Goal: Check status: Check status

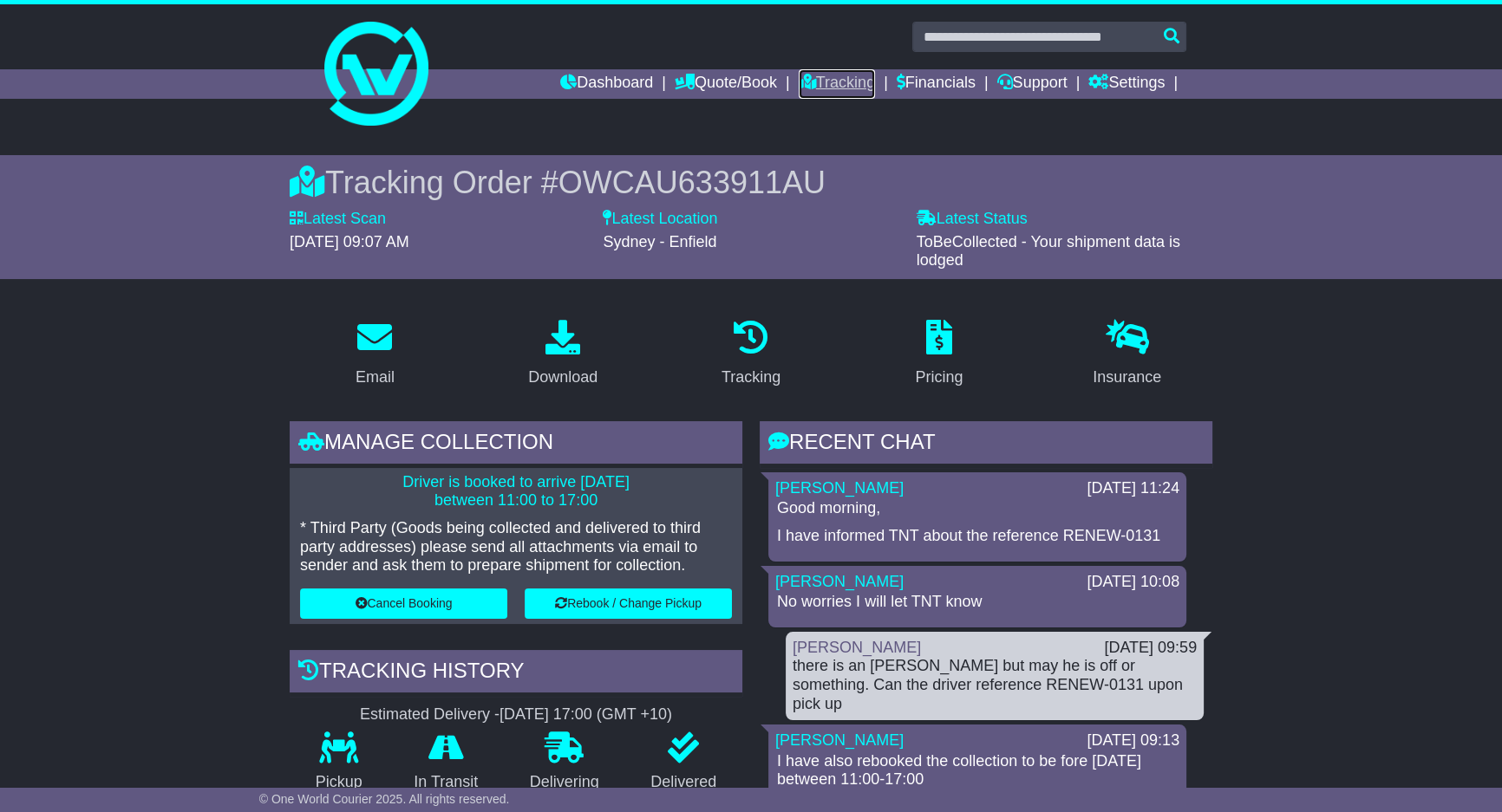
click at [828, 81] on link "Tracking" at bounding box center [836, 84] width 76 height 29
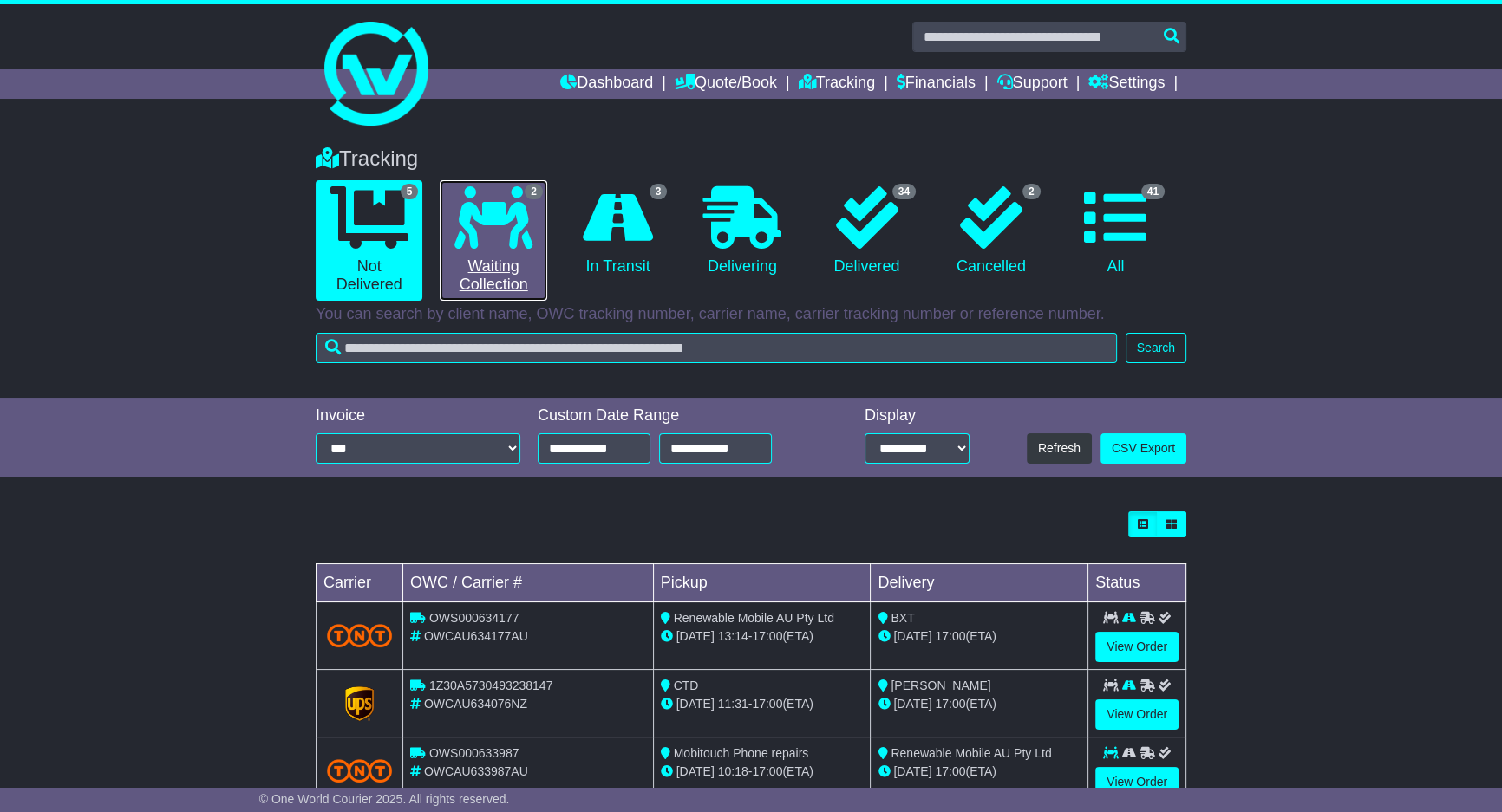
click at [506, 249] on link "2 Waiting Collection" at bounding box center [492, 240] width 106 height 120
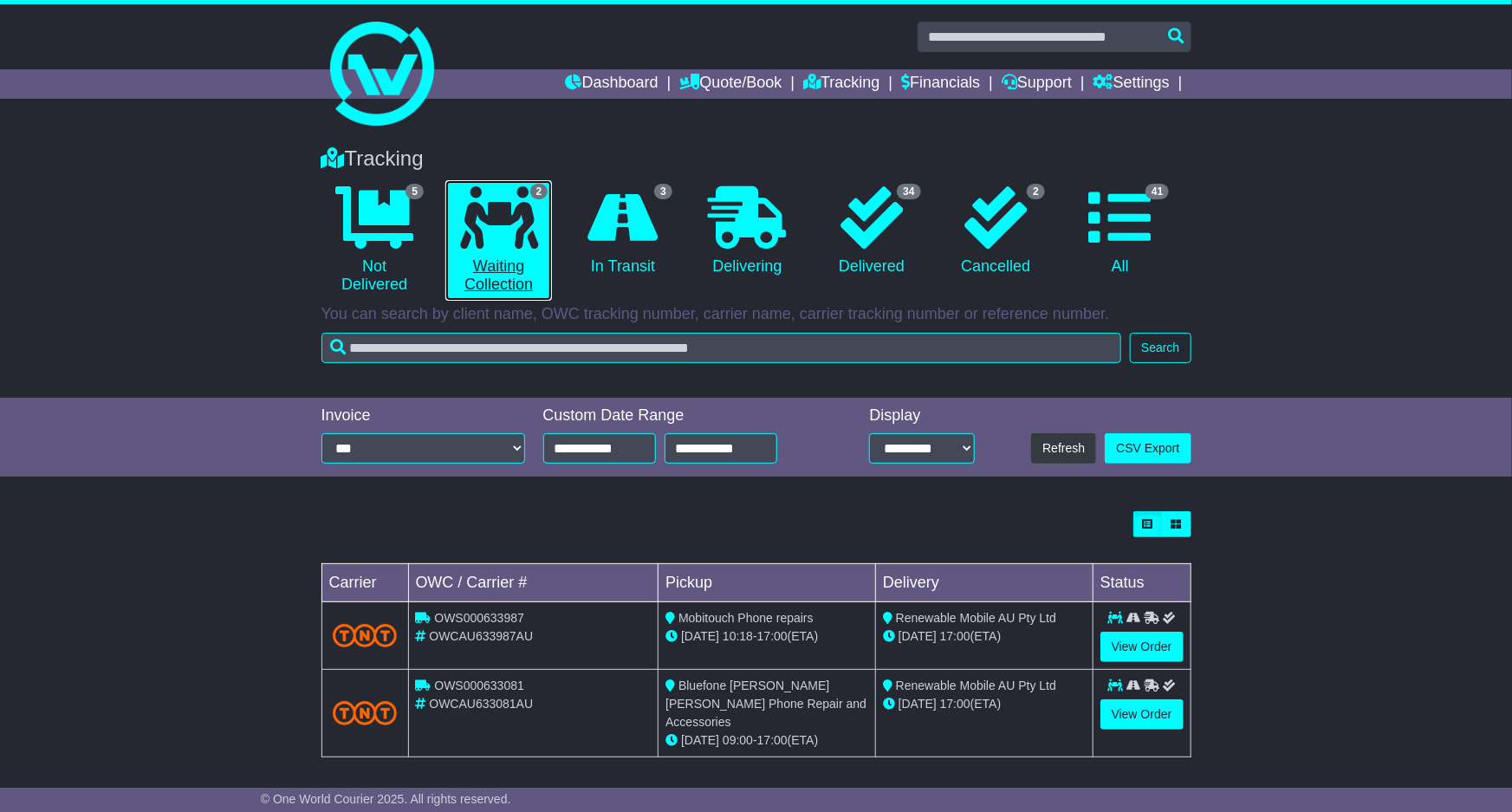
click at [506, 249] on link "2 Waiting Collection" at bounding box center [499, 240] width 106 height 120
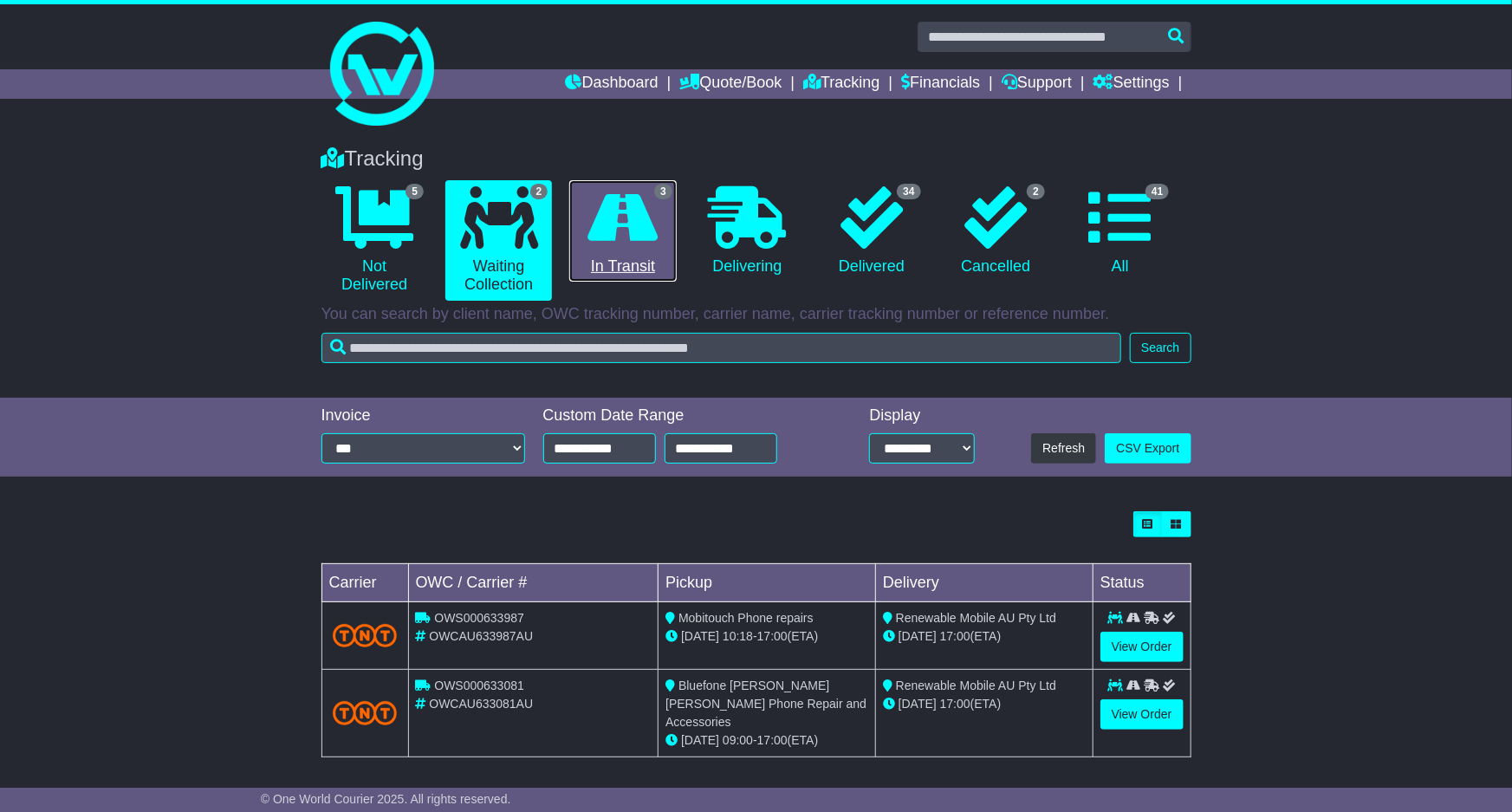
click at [641, 257] on link "3 In Transit" at bounding box center [622, 232] width 106 height 103
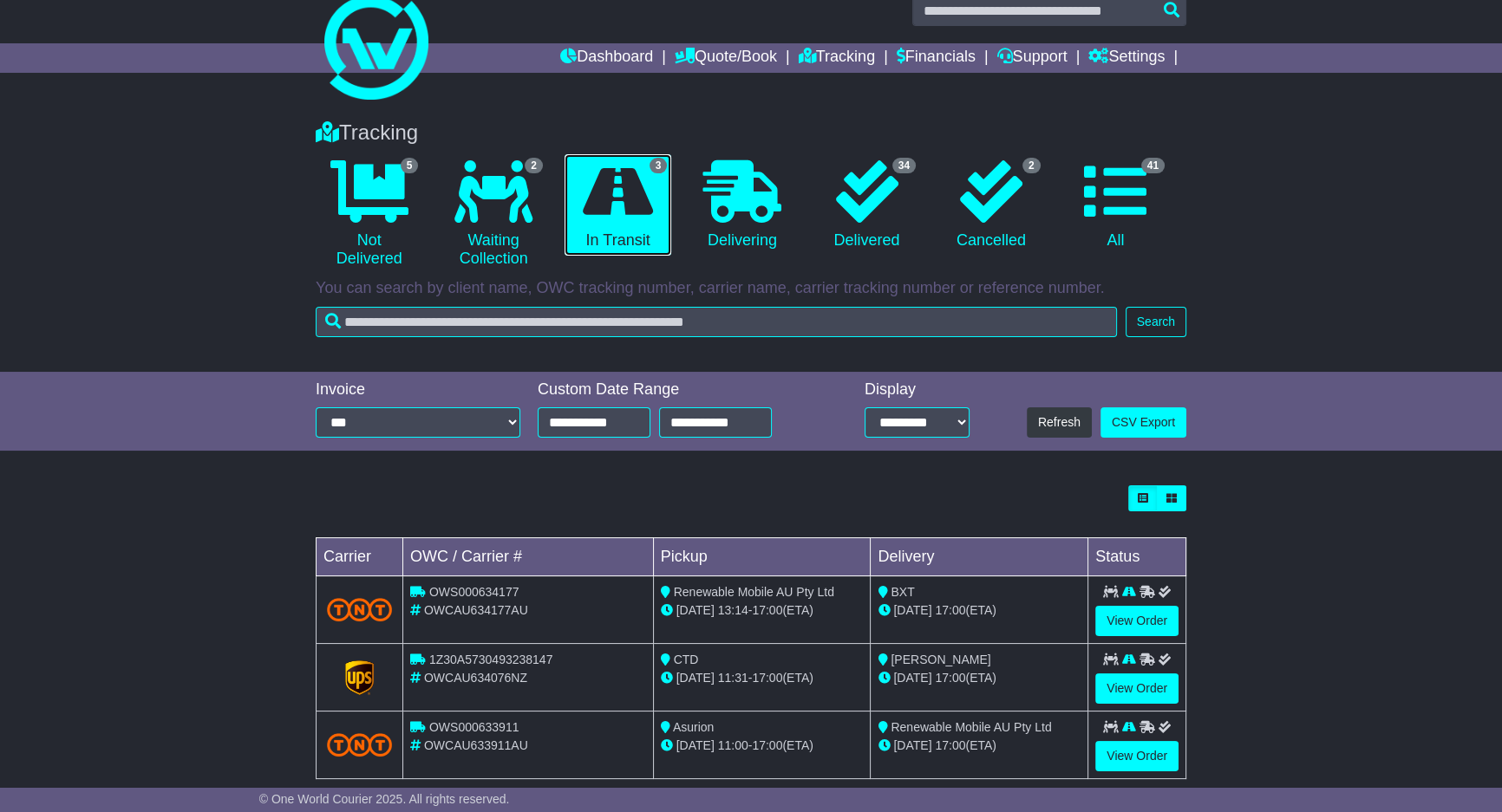
scroll to position [52, 0]
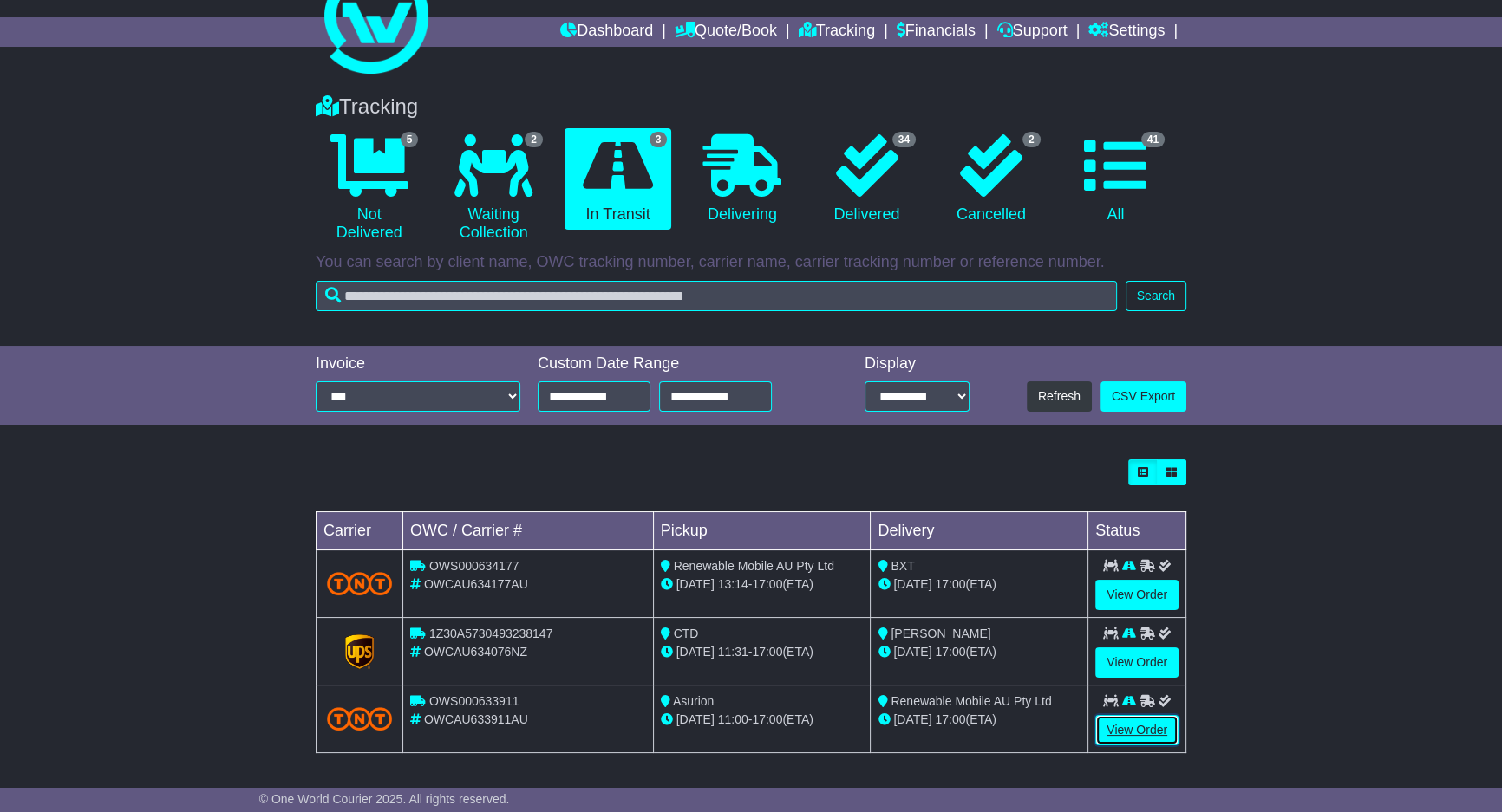
click at [1116, 722] on link "View Order" at bounding box center [1136, 730] width 83 height 30
click at [1309, 585] on div "Loading... No bookings found Carrier OWC / Carrier # Pickup Delivery Status OWS…" at bounding box center [751, 615] width 1502 height 329
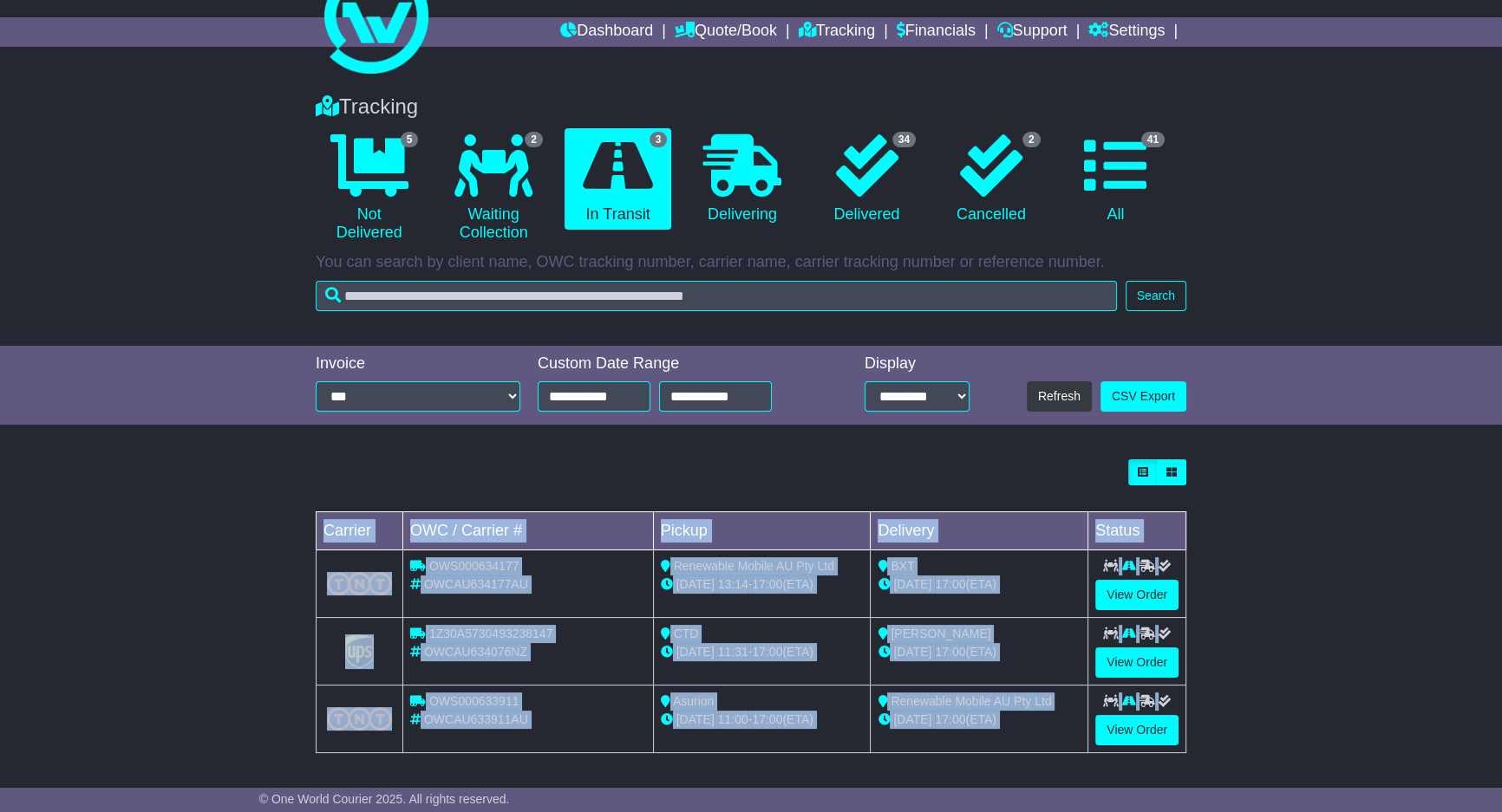
click at [1309, 585] on div "Loading... No bookings found Carrier OWC / Carrier # Pickup Delivery Status OWS…" at bounding box center [751, 615] width 1502 height 329
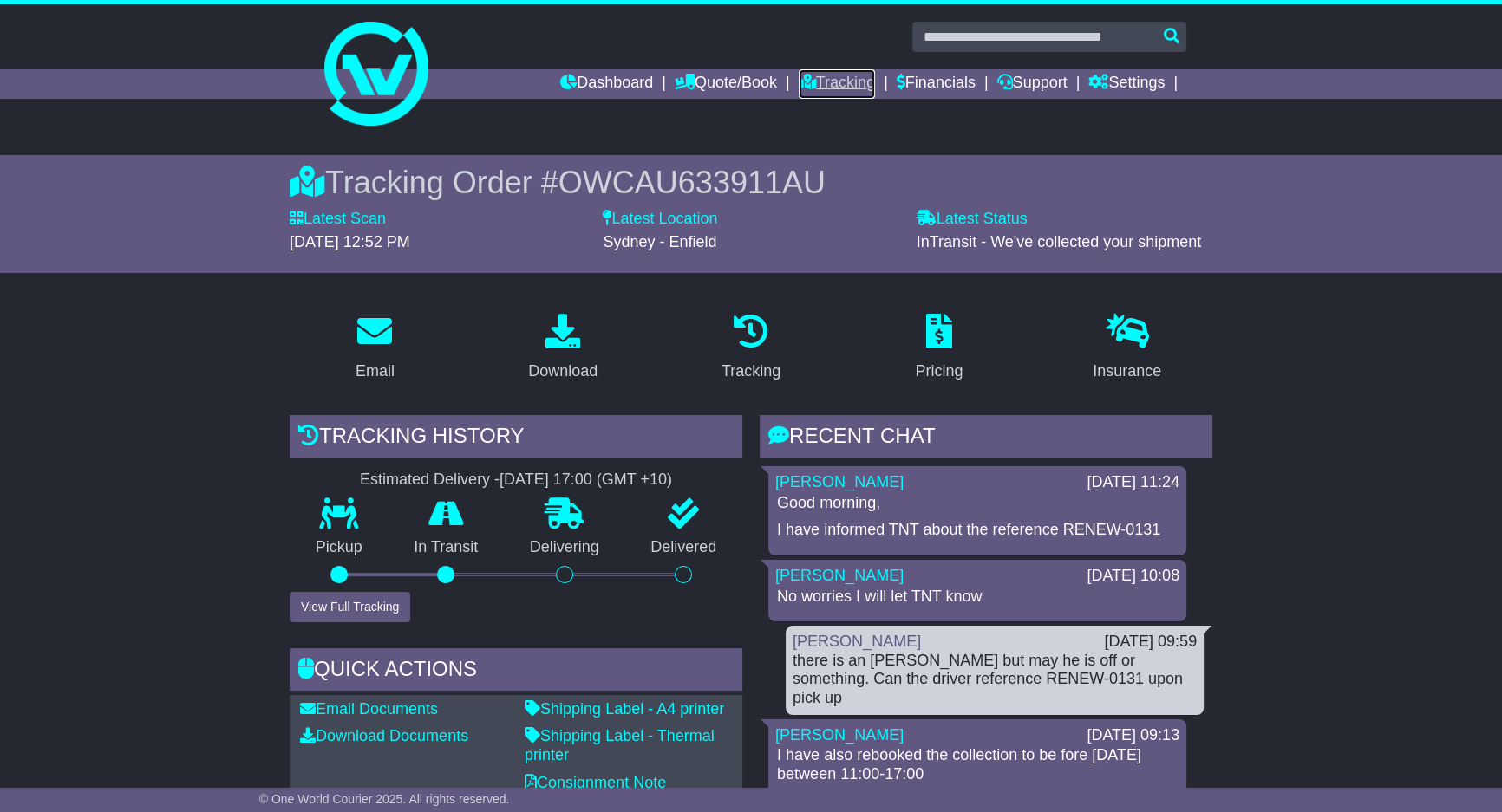
click at [838, 91] on link "Tracking" at bounding box center [836, 84] width 76 height 29
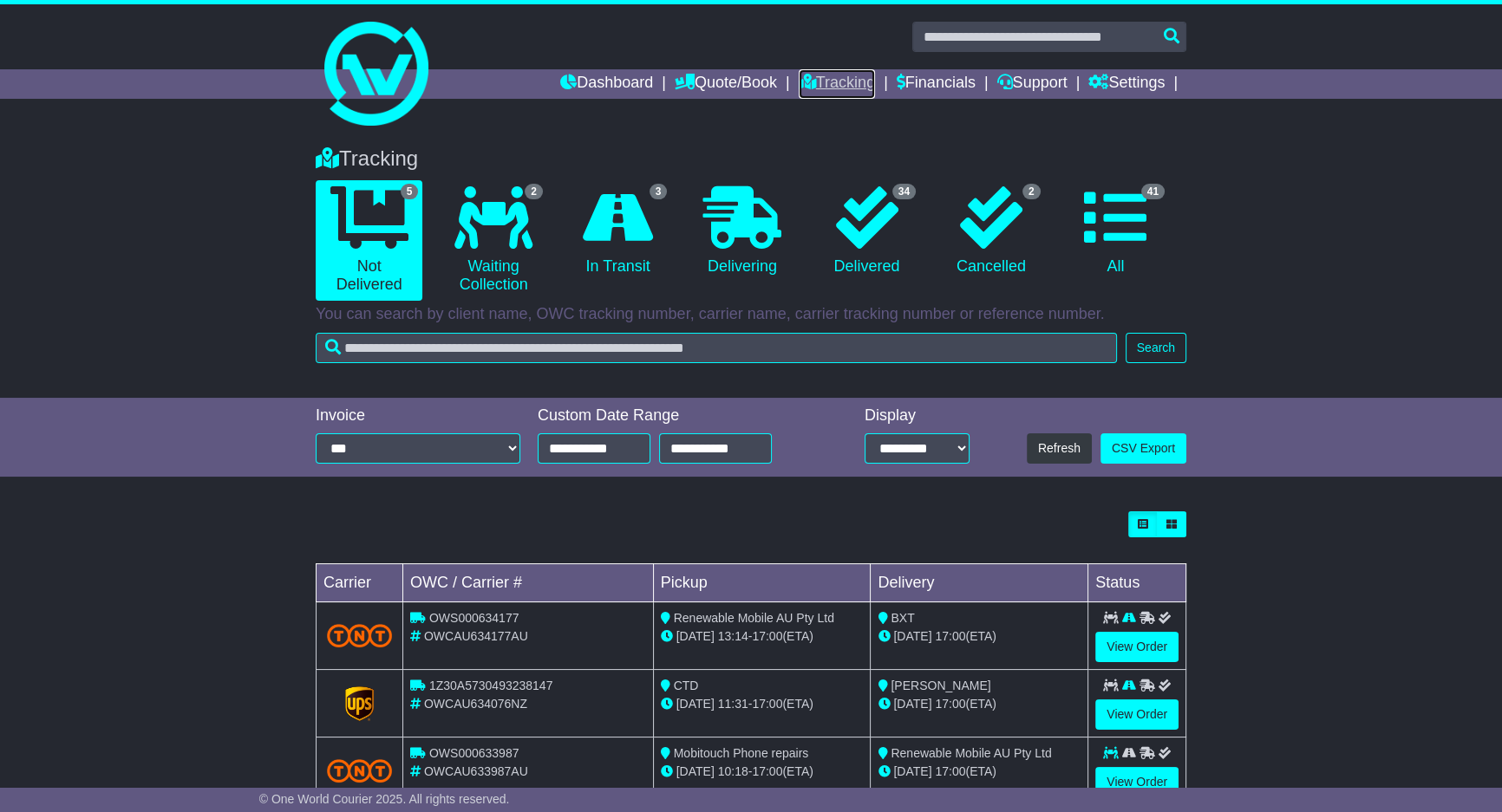
click at [799, 71] on link "Tracking" at bounding box center [836, 84] width 76 height 29
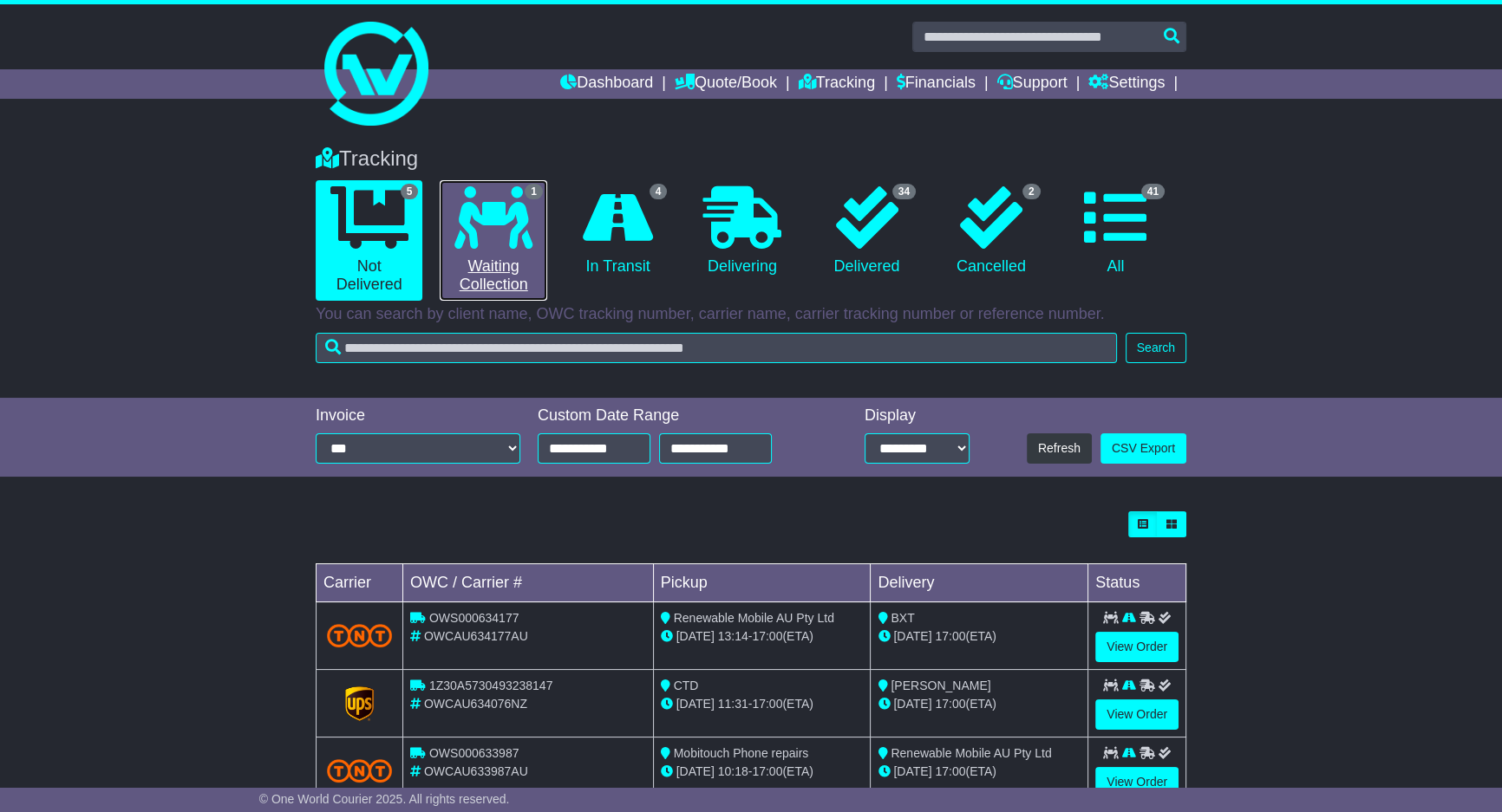
click at [531, 235] on icon at bounding box center [493, 217] width 78 height 62
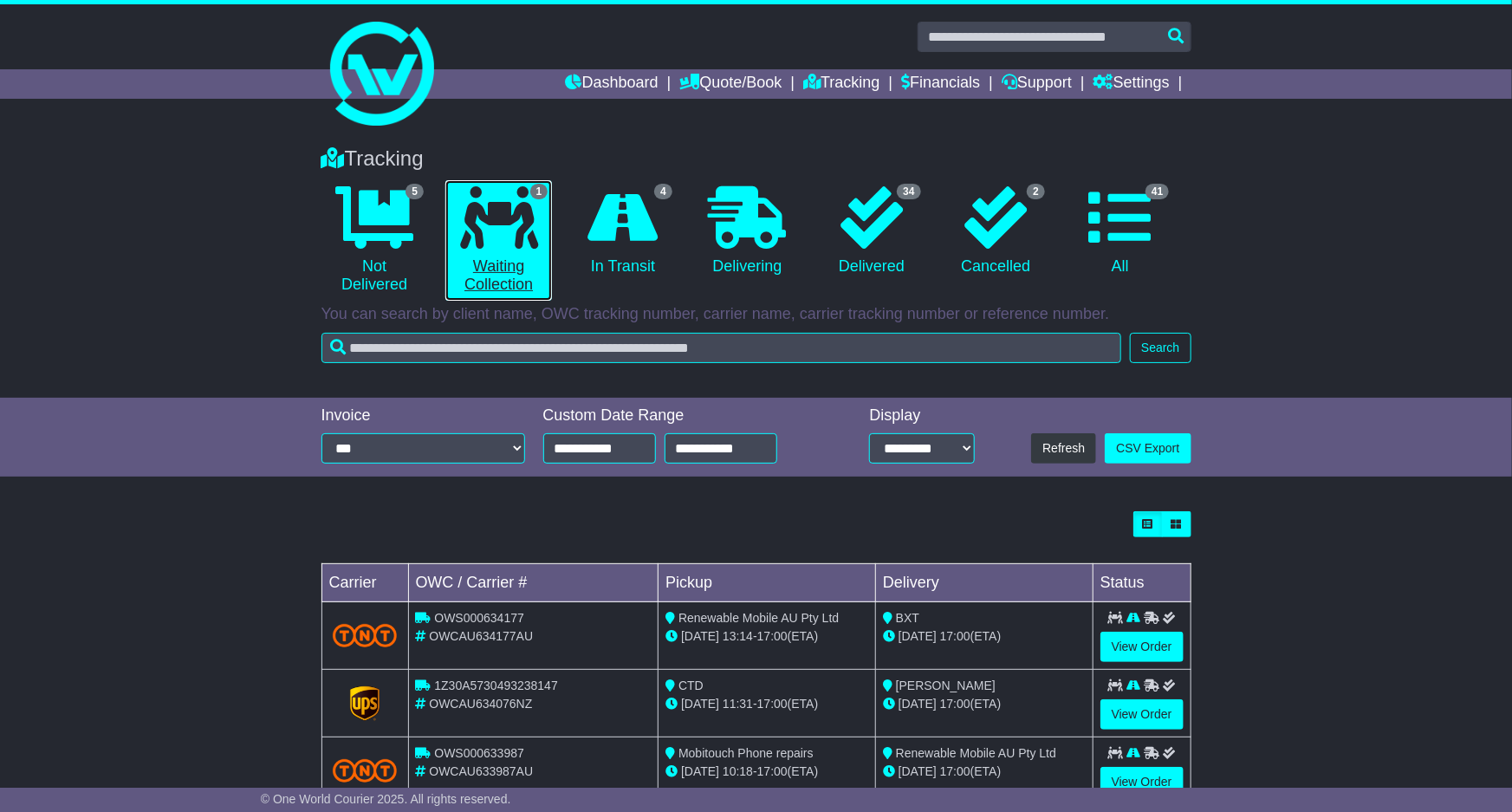
click at [532, 234] on icon at bounding box center [499, 217] width 78 height 62
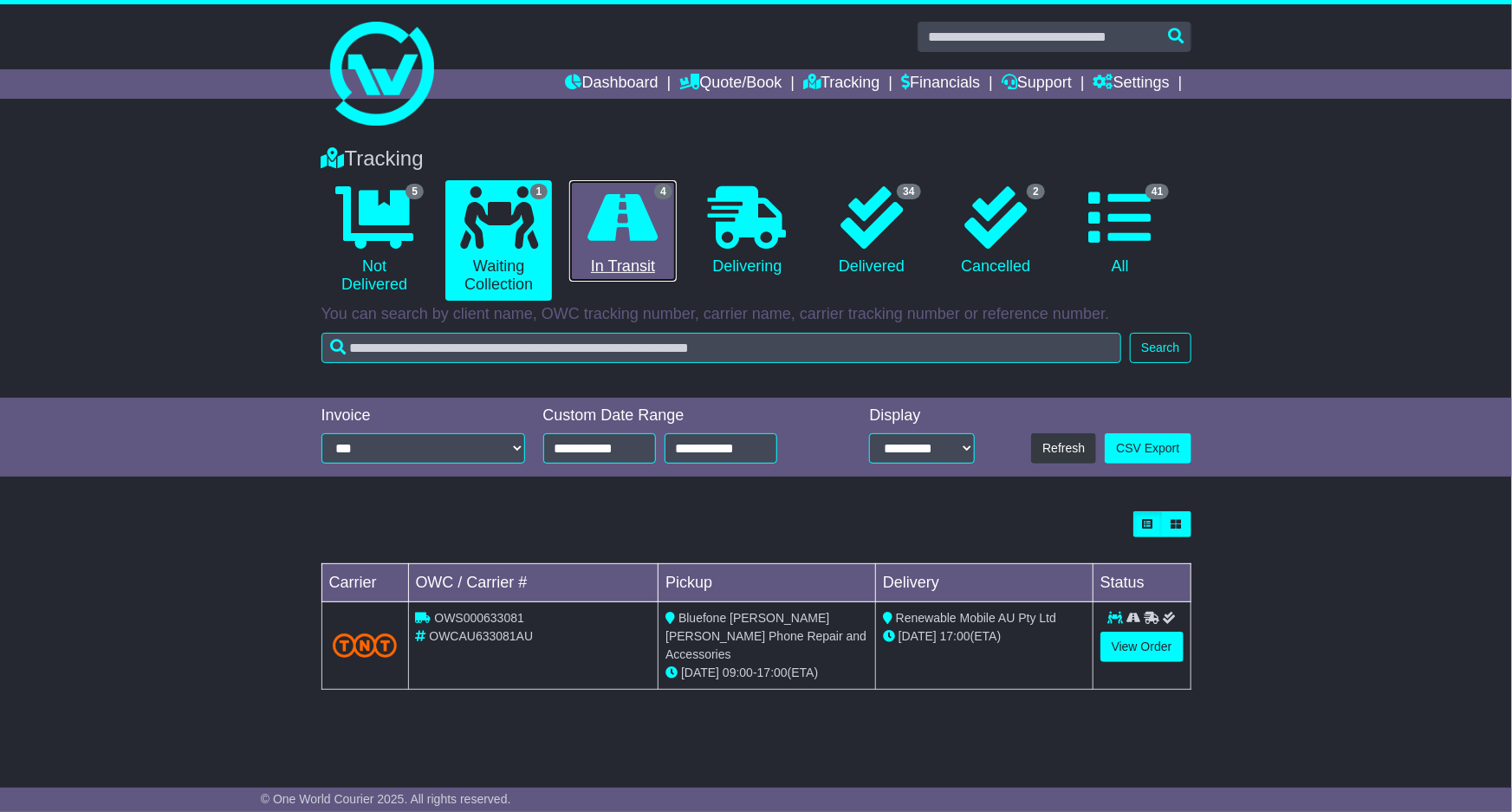
click at [626, 233] on icon at bounding box center [623, 217] width 71 height 62
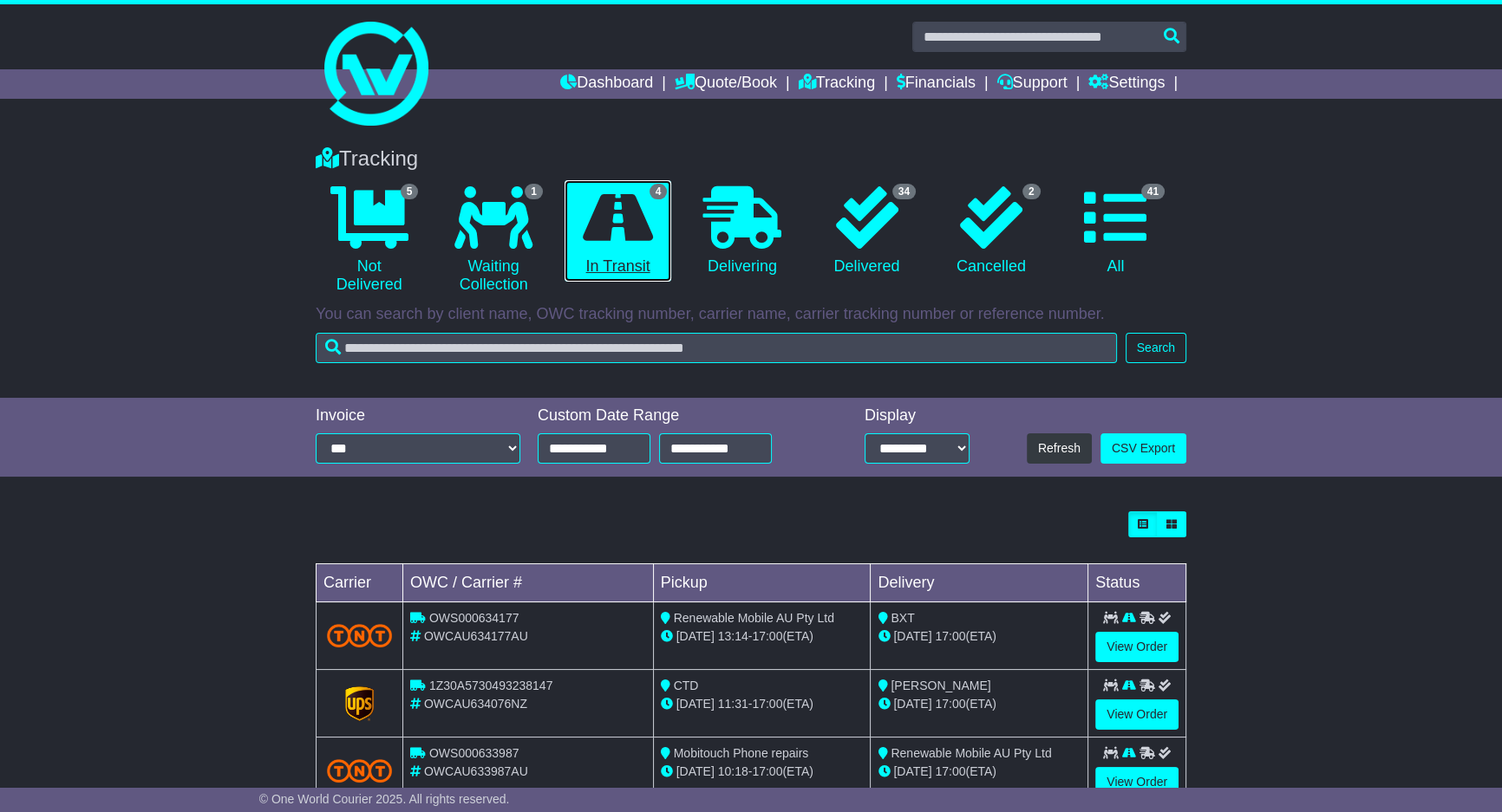
click at [626, 232] on icon at bounding box center [618, 217] width 71 height 62
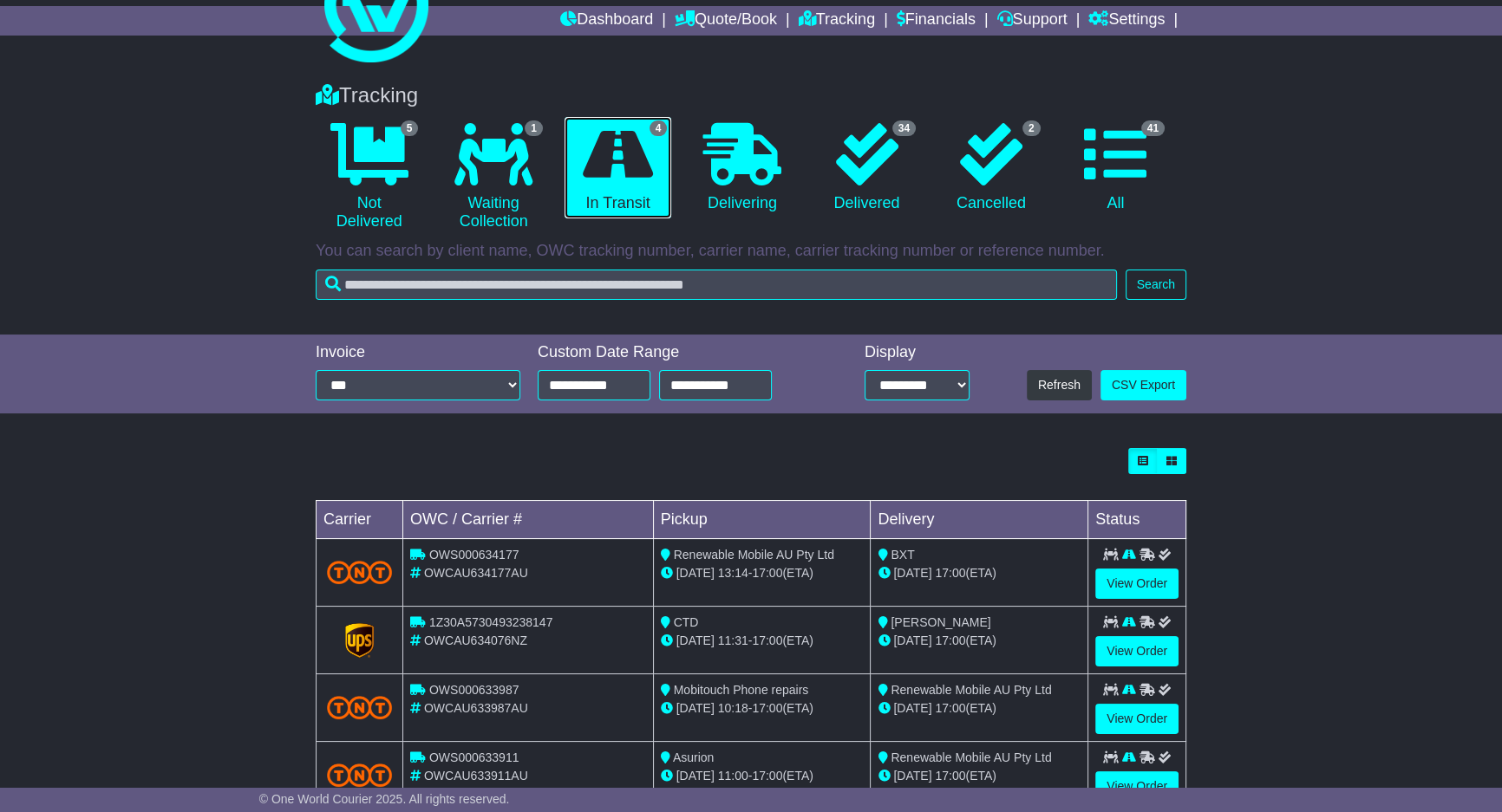
scroll to position [120, 0]
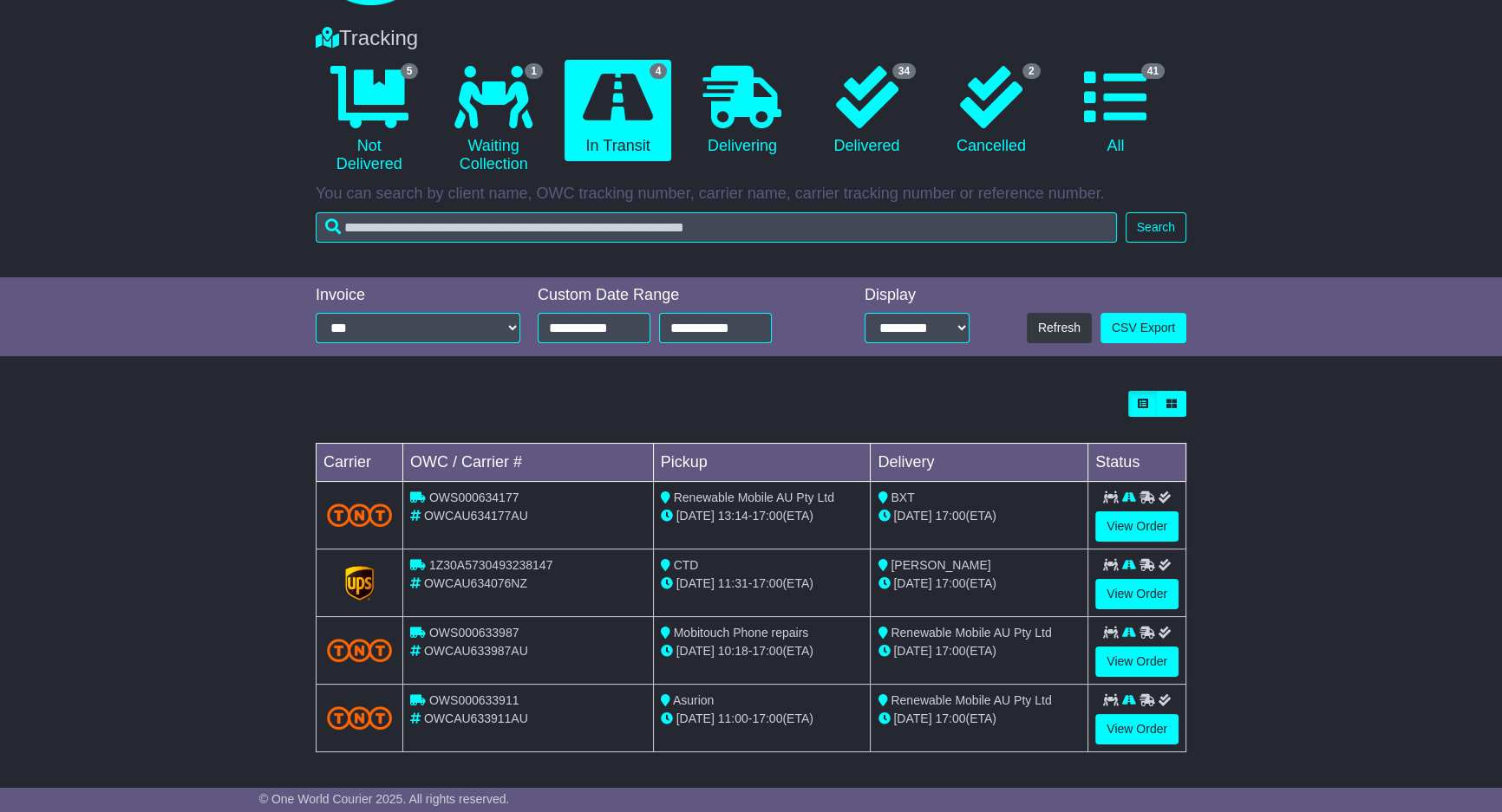
drag, startPoint x: 1452, startPoint y: 500, endPoint x: 1448, endPoint y: 549, distance: 49.2
click at [1448, 549] on div "Loading... No bookings found Carrier OWC / Carrier # Pickup Delivery Status OWS…" at bounding box center [751, 580] width 1502 height 397
click at [1450, 554] on div "Loading... No bookings found Carrier OWC / Carrier # Pickup Delivery Status OWS…" at bounding box center [751, 580] width 1502 height 397
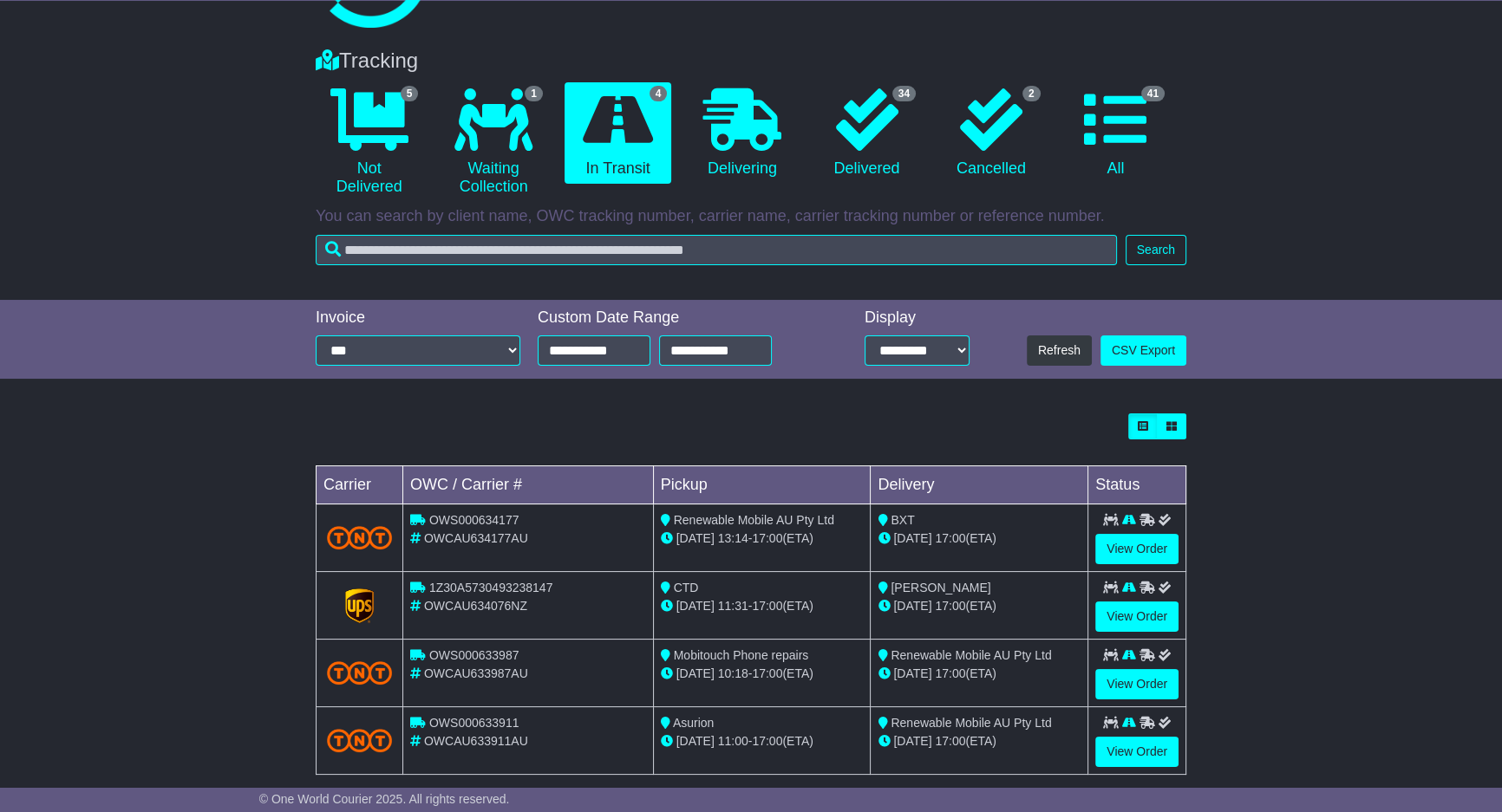
scroll to position [85, 0]
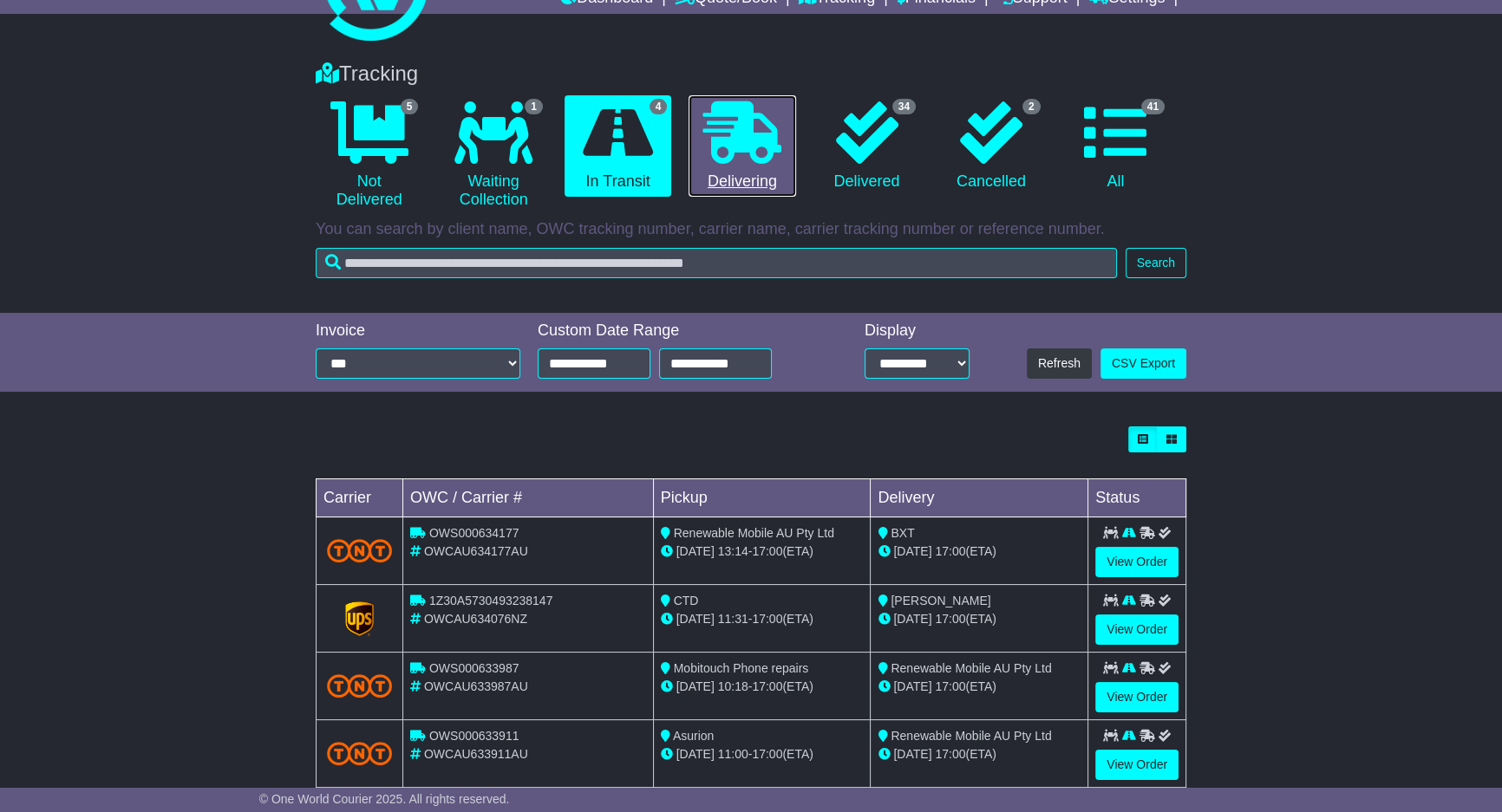
click at [704, 181] on link "0 Delivering" at bounding box center [742, 147] width 106 height 103
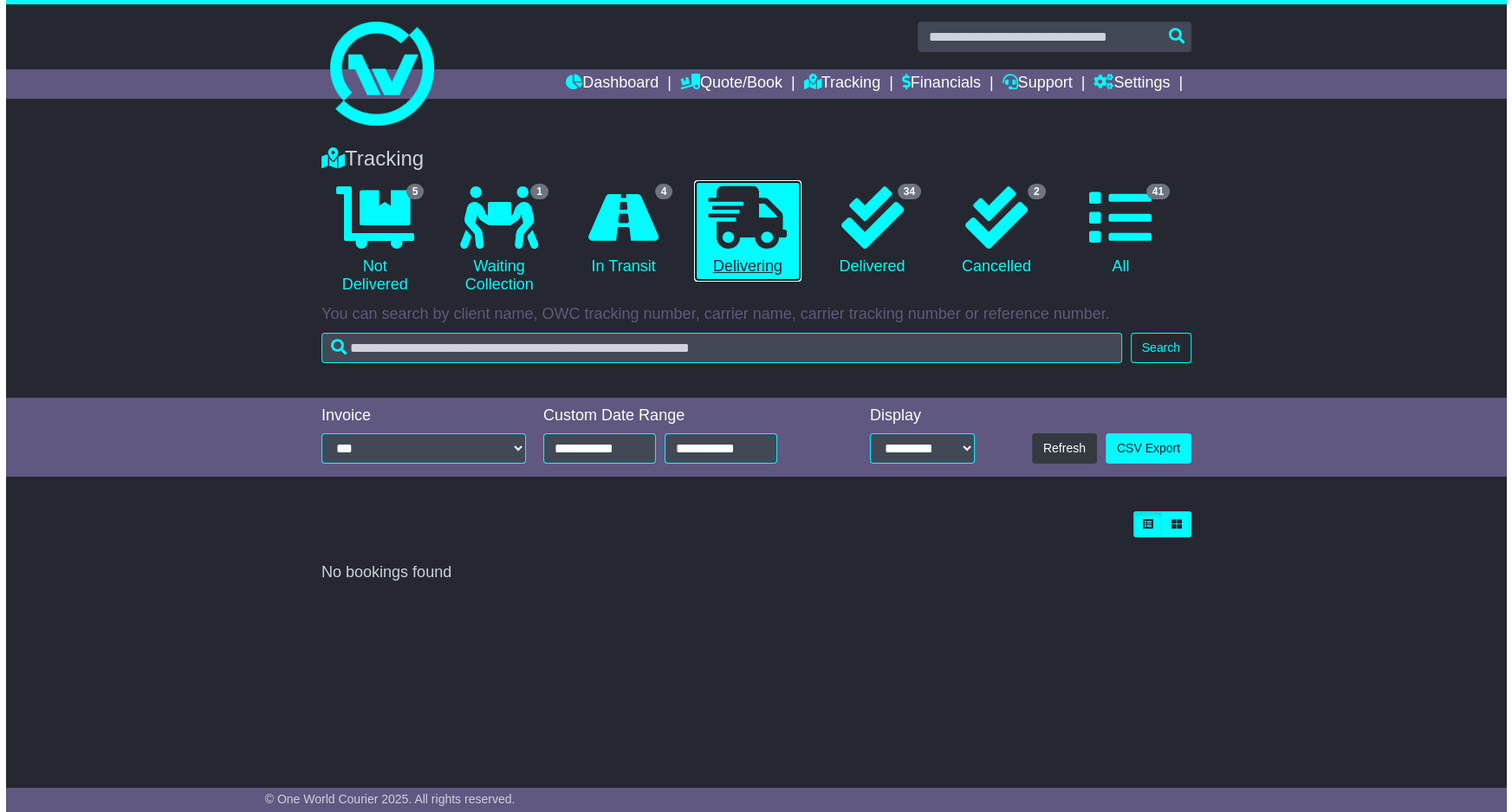
scroll to position [0, 0]
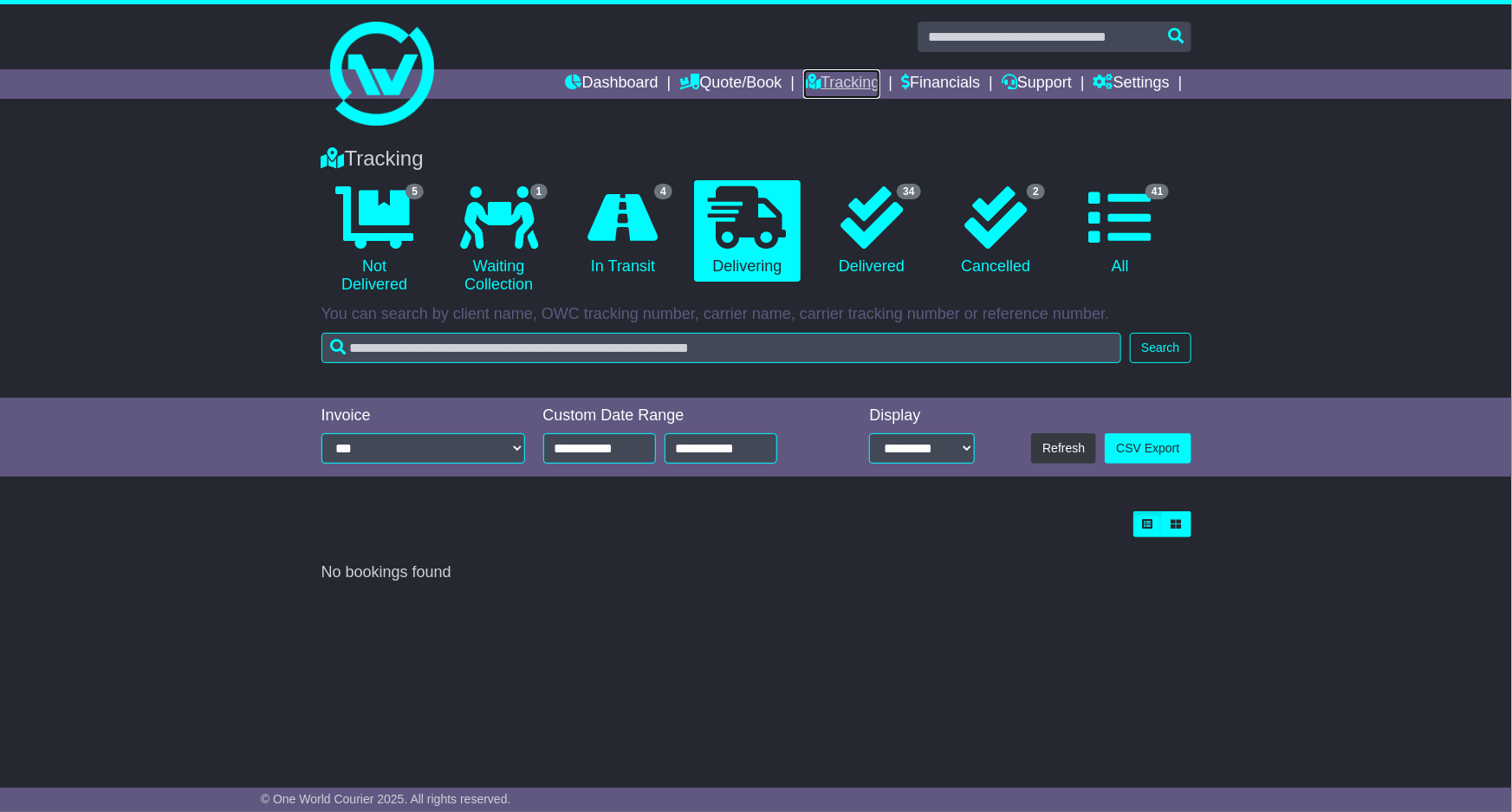
click at [804, 74] on icon at bounding box center [812, 81] width 17 height 16
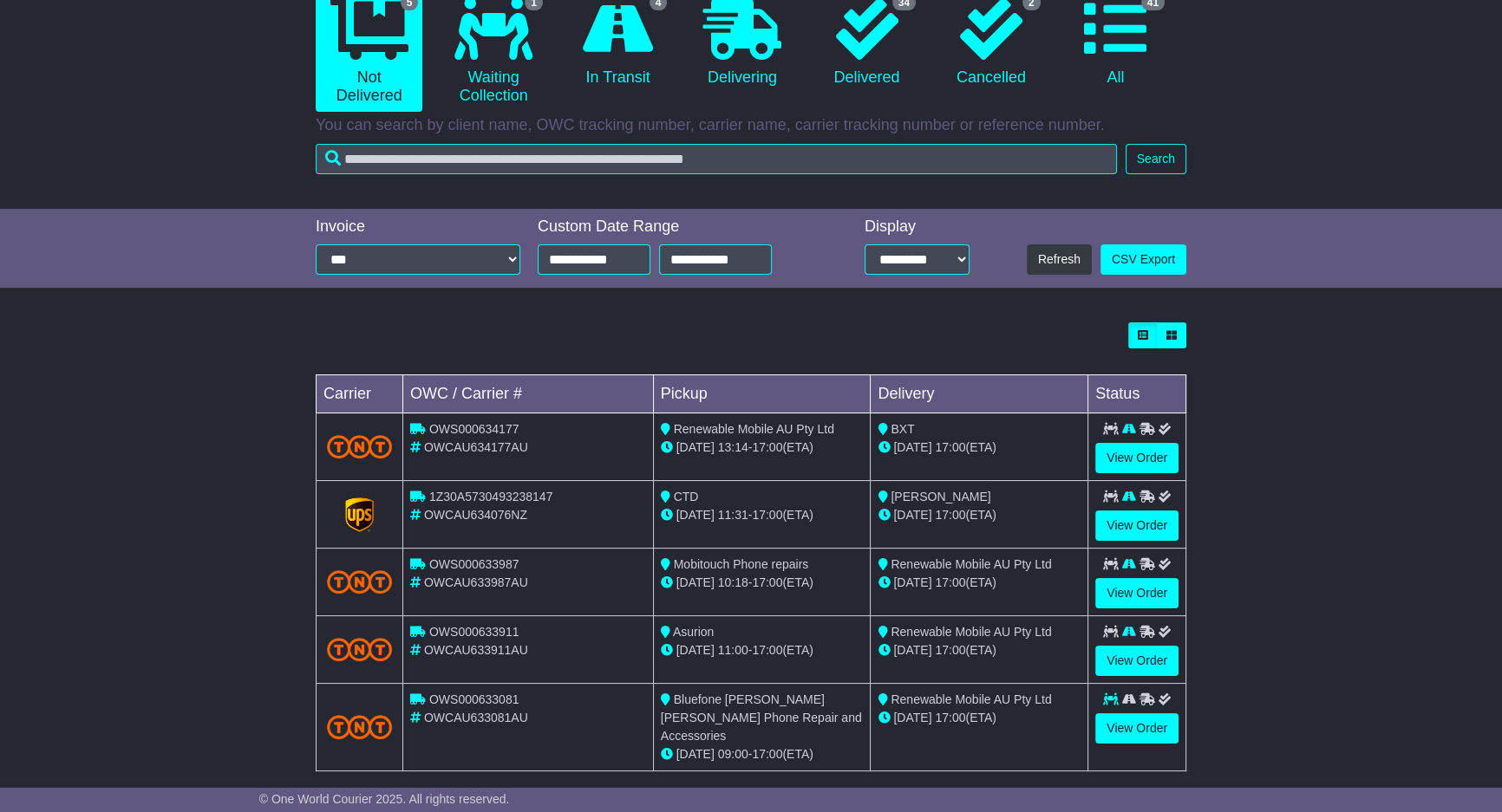
scroll to position [190, 0]
click at [579, 51] on link "4 In Transit" at bounding box center [618, 42] width 106 height 103
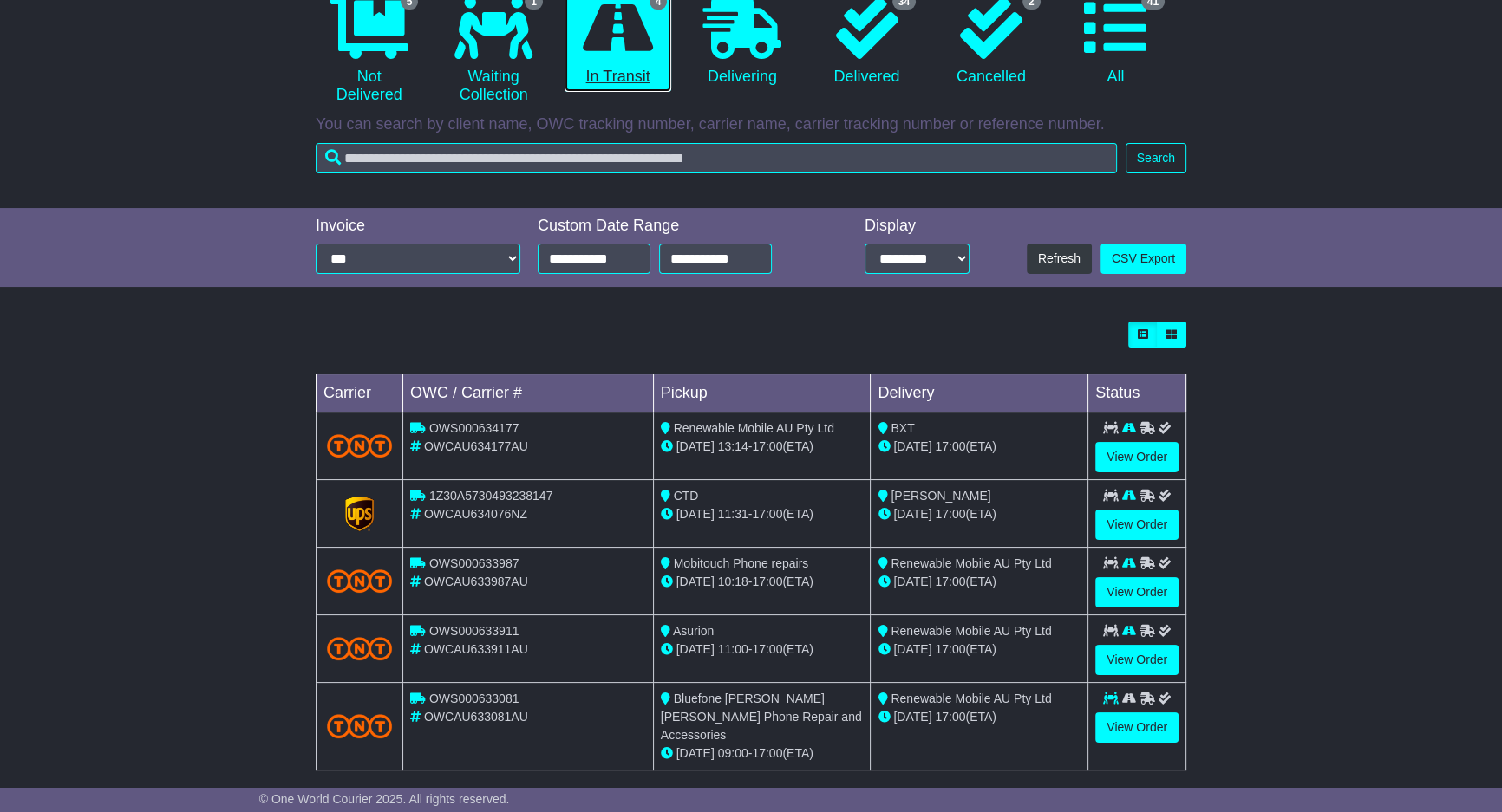
scroll to position [0, 0]
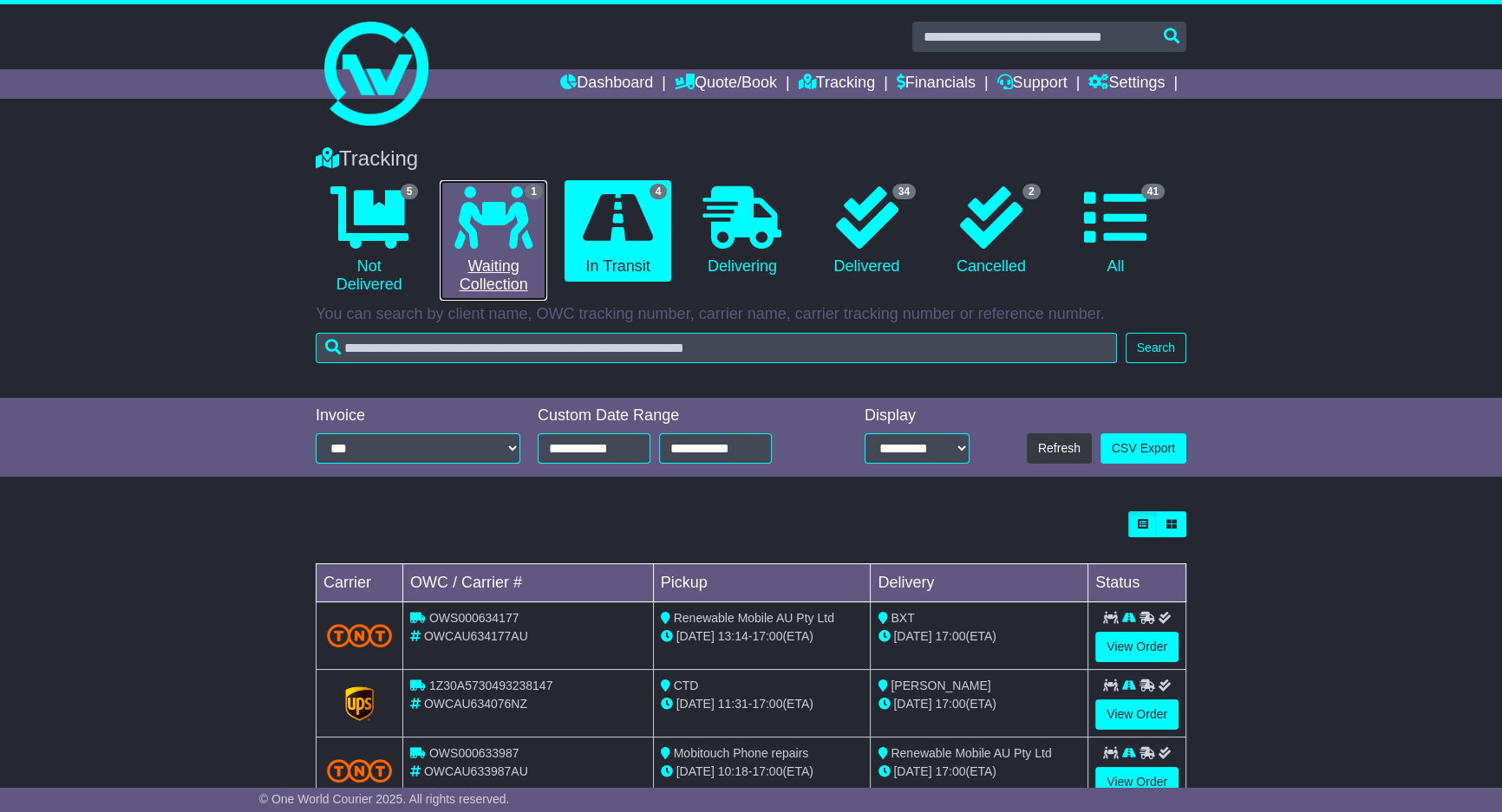
click at [511, 200] on icon at bounding box center [493, 217] width 78 height 62
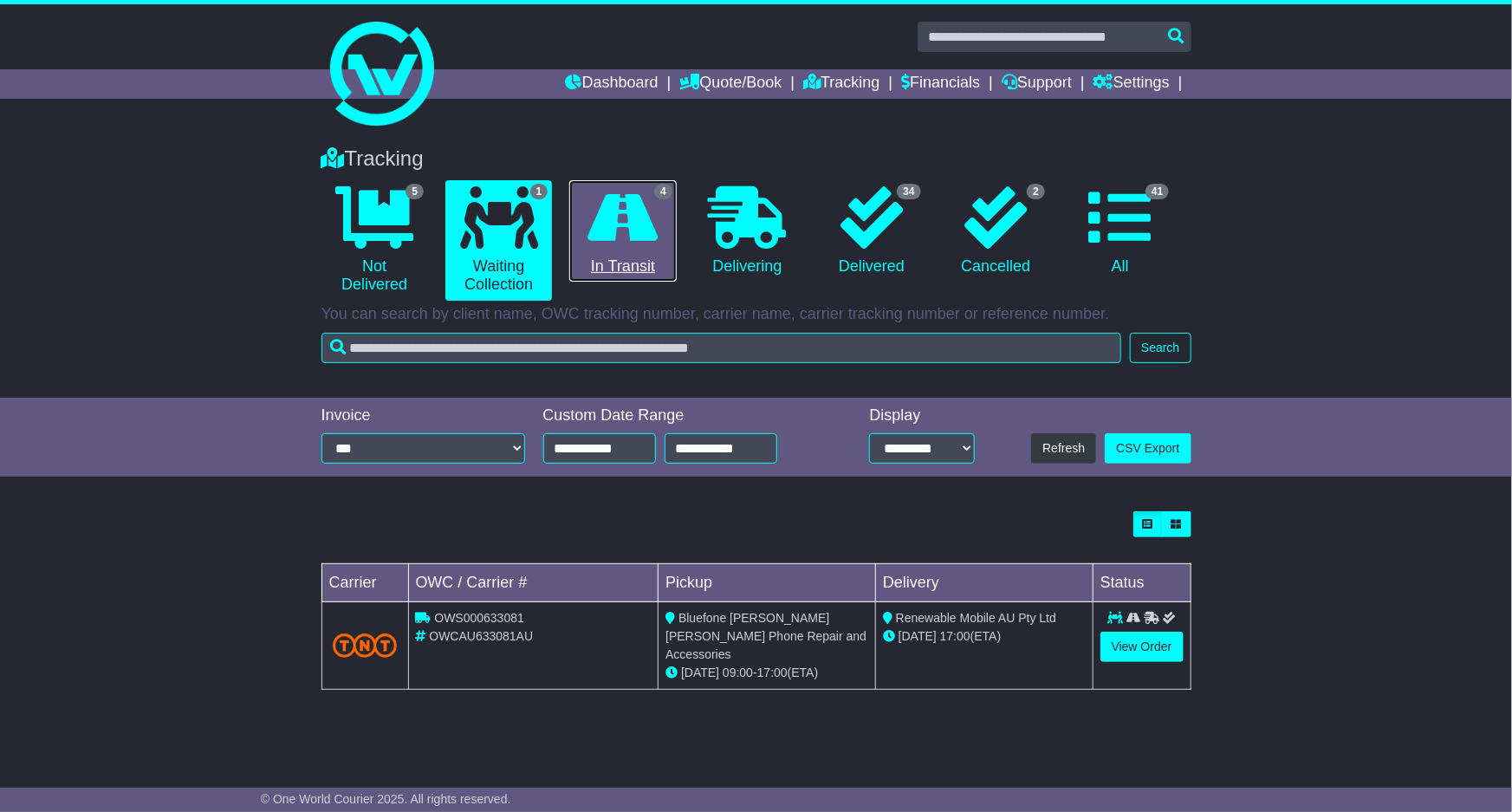
click at [603, 243] on icon at bounding box center [623, 217] width 71 height 62
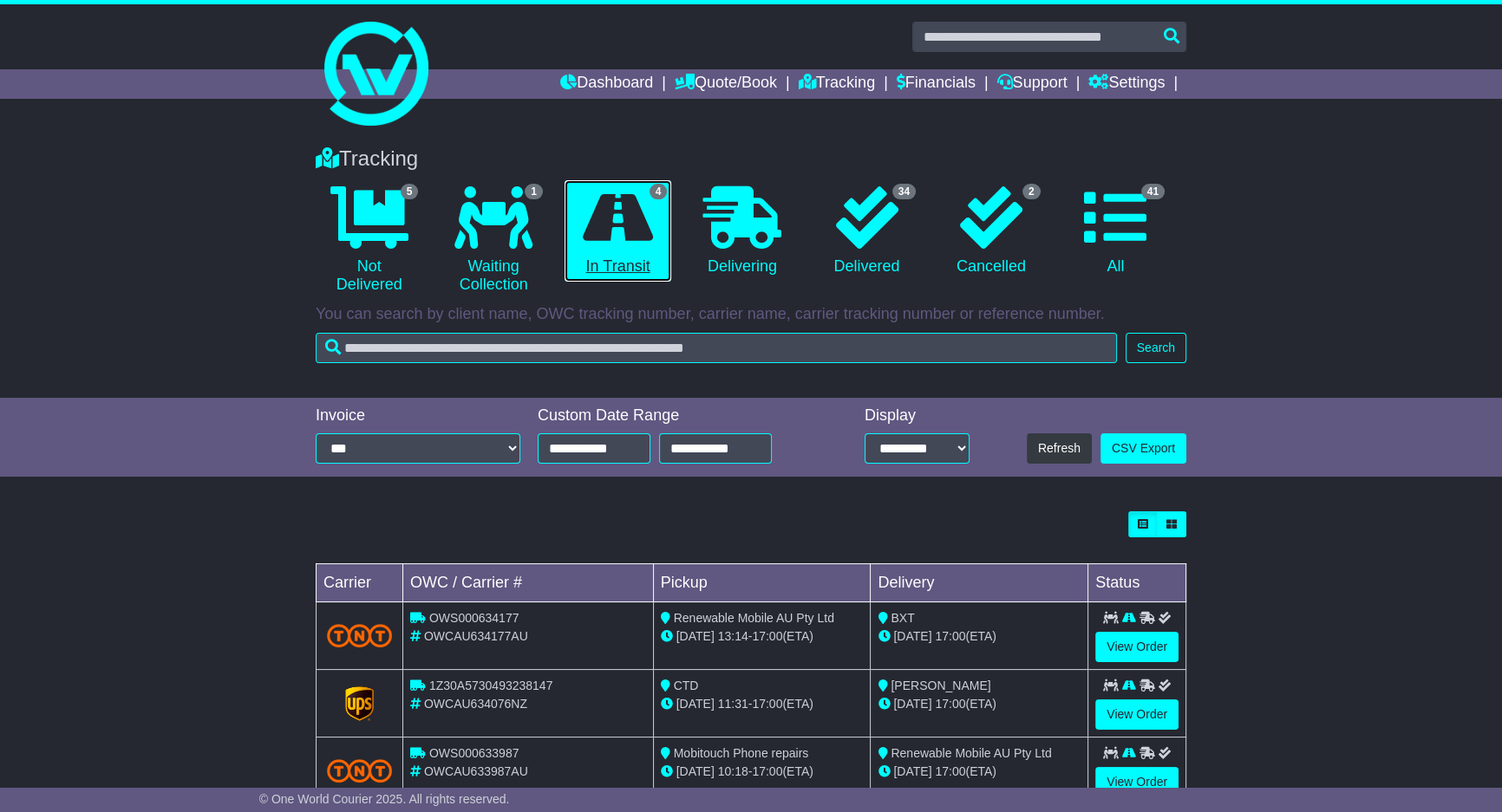
scroll to position [120, 0]
